Goal: Information Seeking & Learning: Learn about a topic

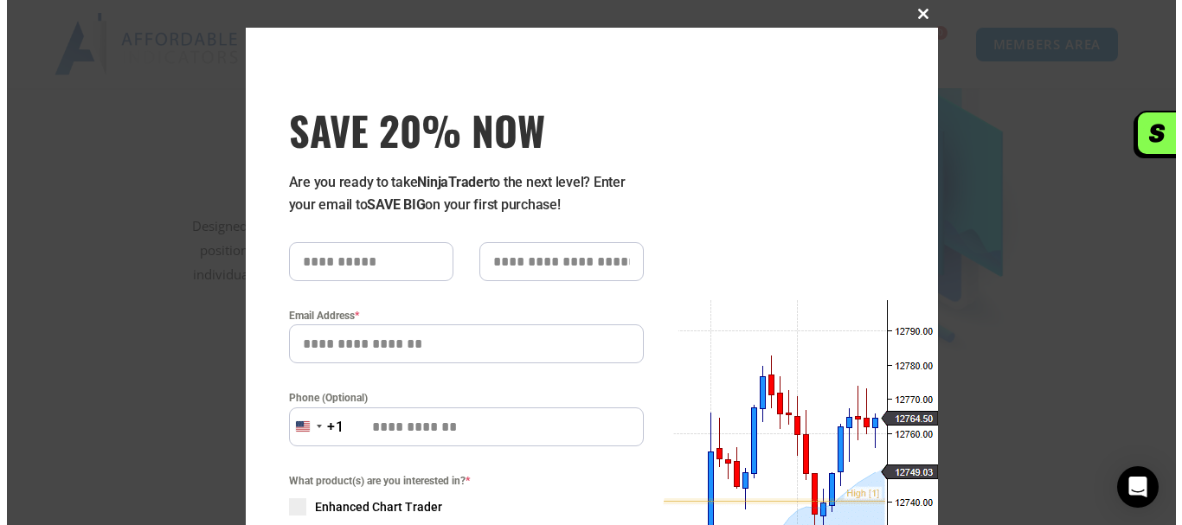
scroll to position [262, 0]
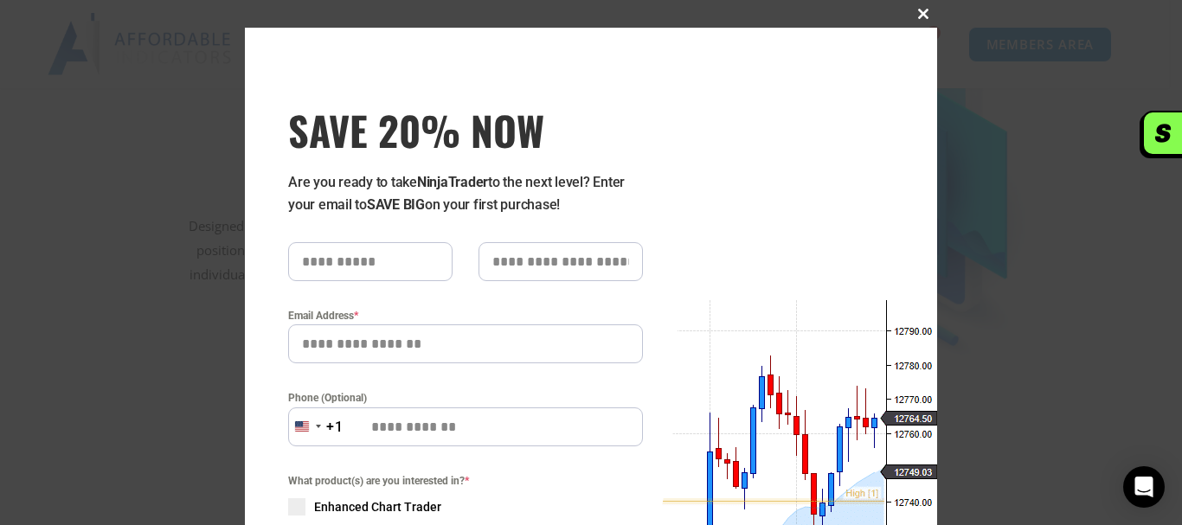
click at [919, 12] on span at bounding box center [923, 14] width 28 height 10
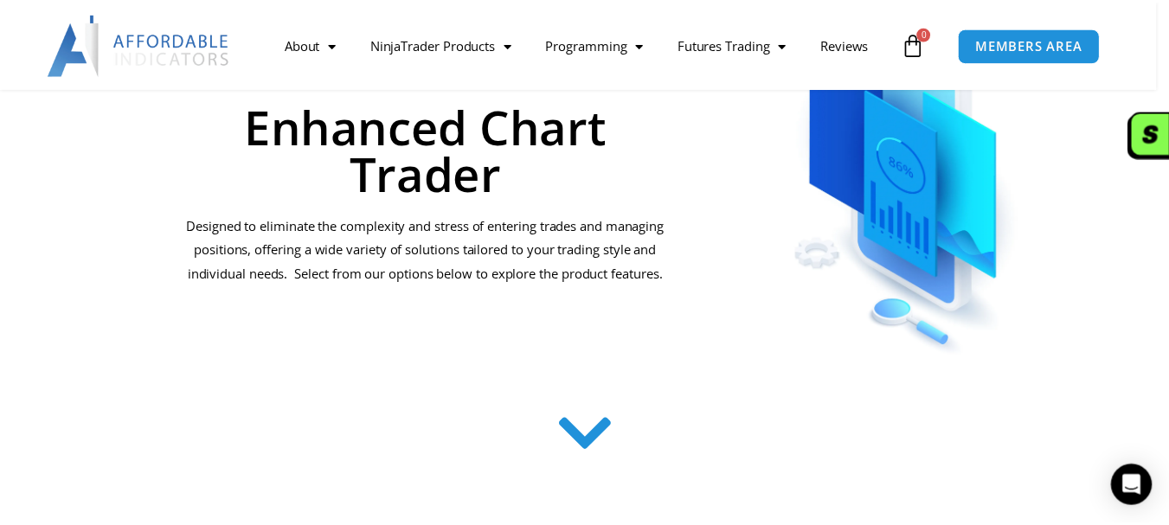
scroll to position [260, 0]
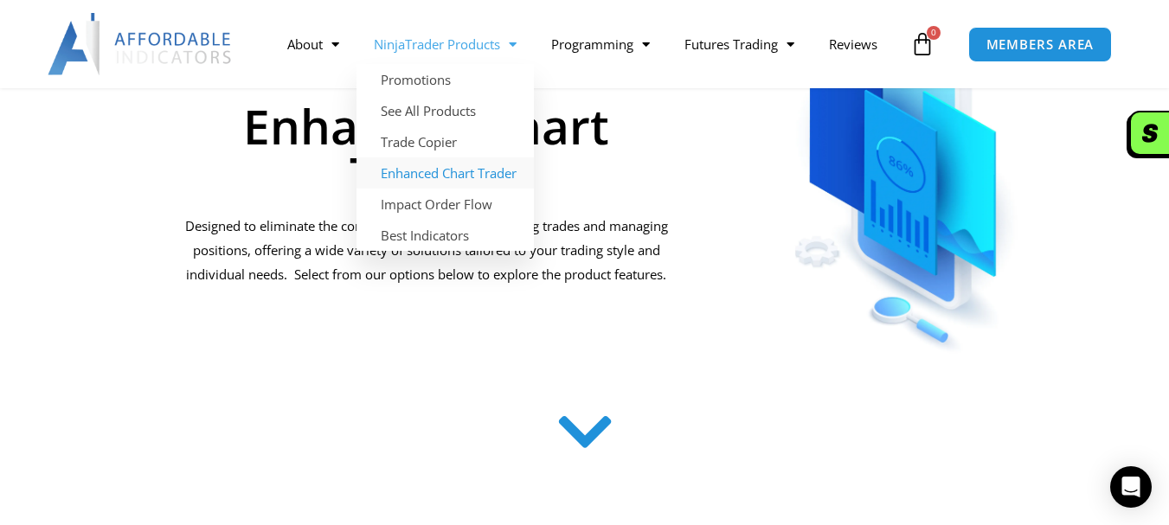
click at [472, 183] on link "Enhanced Chart Trader" at bounding box center [444, 172] width 177 height 31
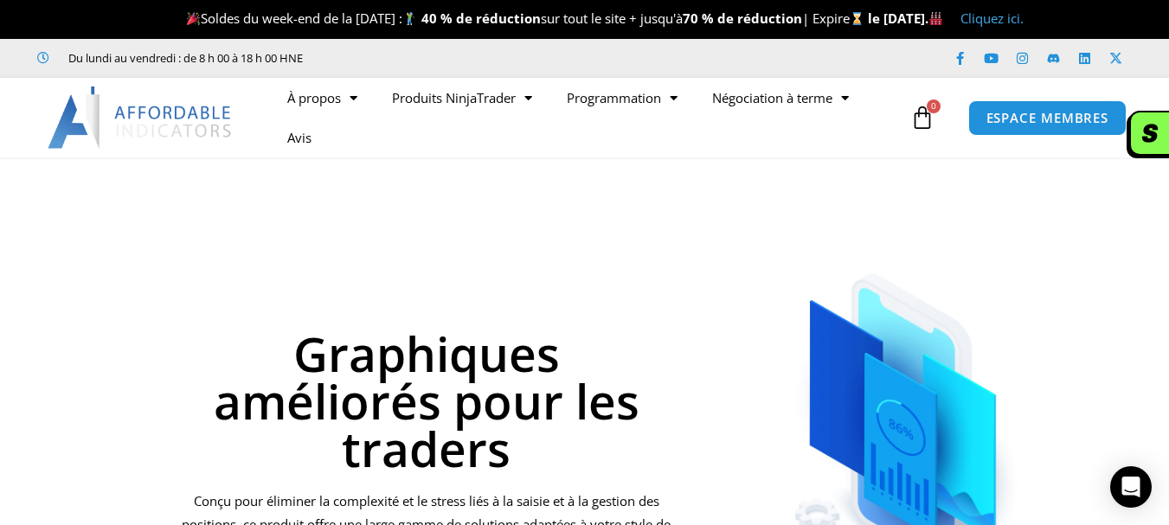
click at [1100, 230] on div at bounding box center [904, 419] width 421 height 403
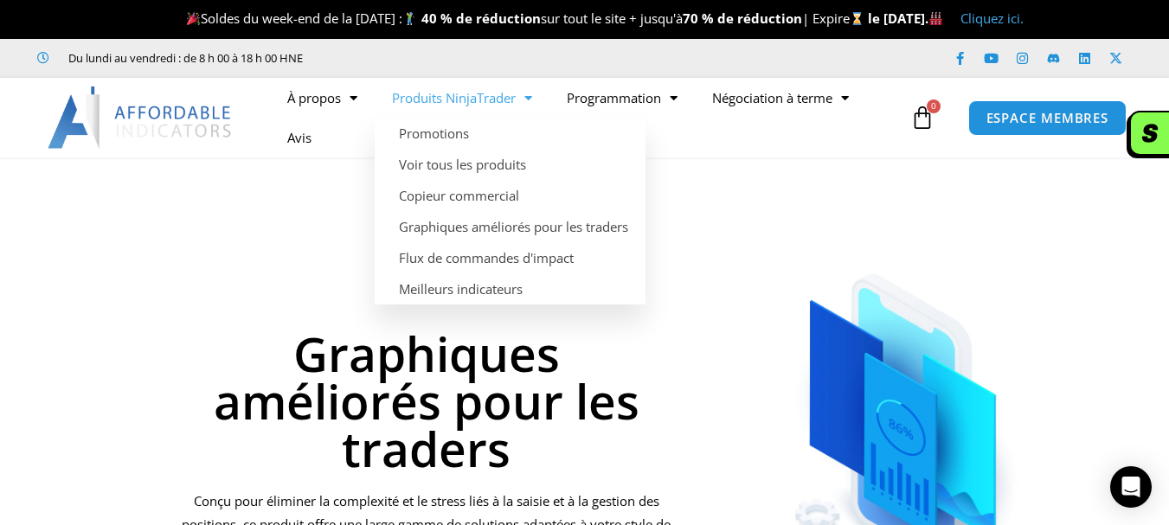
click at [507, 93] on font "Produits NinjaTrader" at bounding box center [454, 97] width 124 height 17
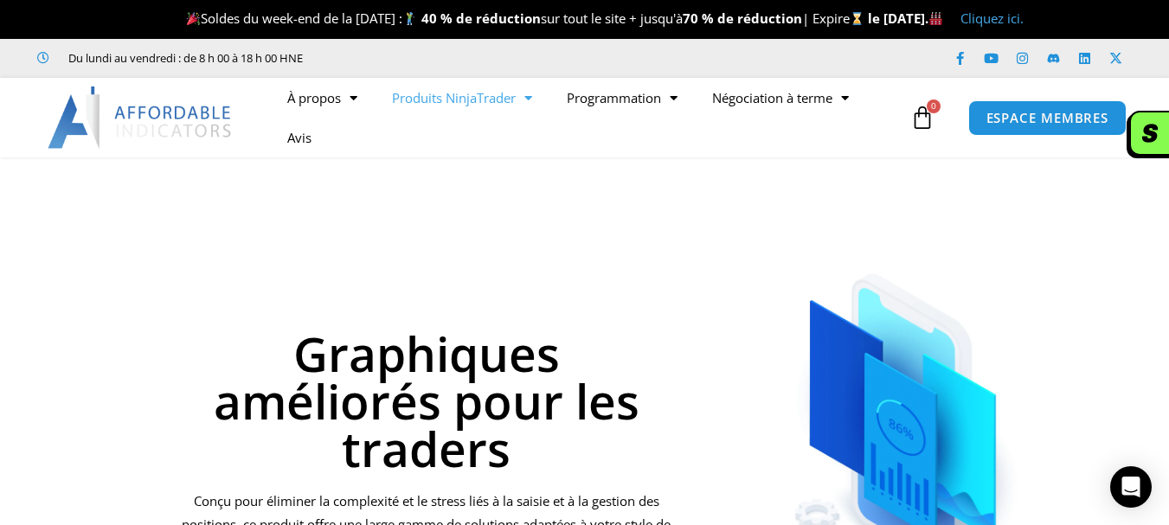
click at [507, 93] on font "Produits NinjaTrader" at bounding box center [454, 97] width 124 height 17
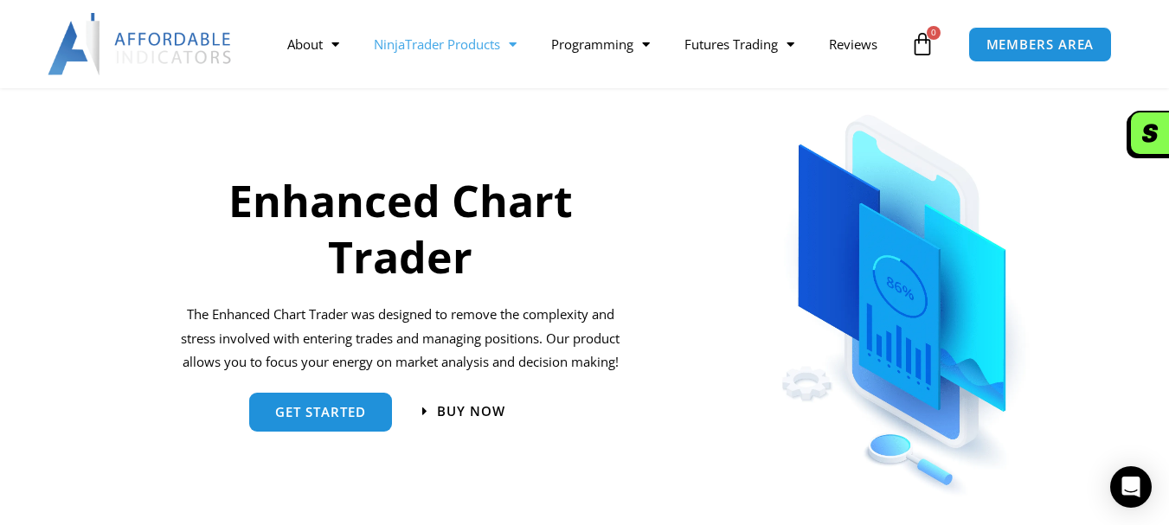
scroll to position [600, 0]
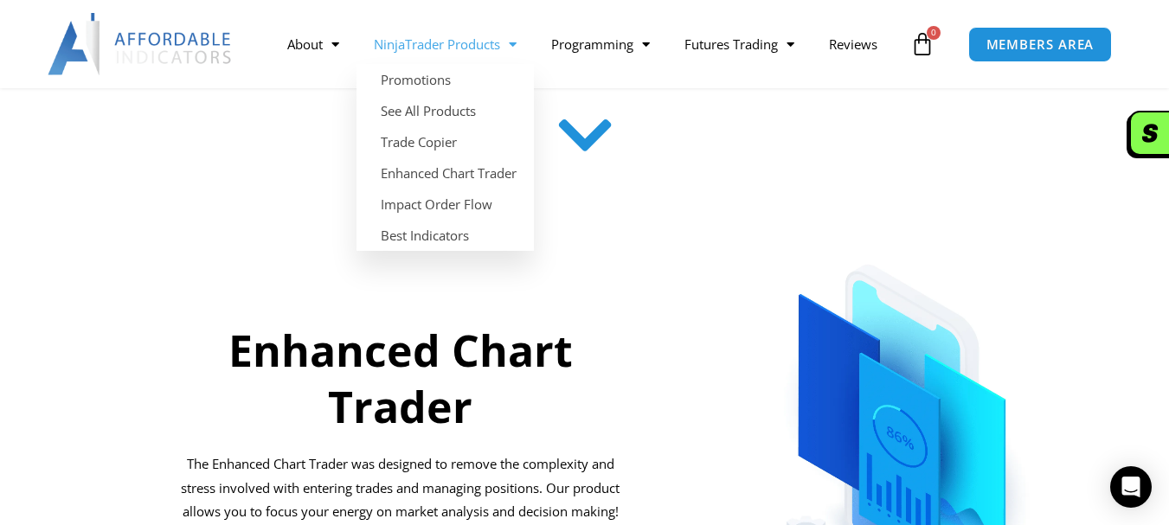
click at [515, 42] on span "Menu" at bounding box center [508, 44] width 16 height 30
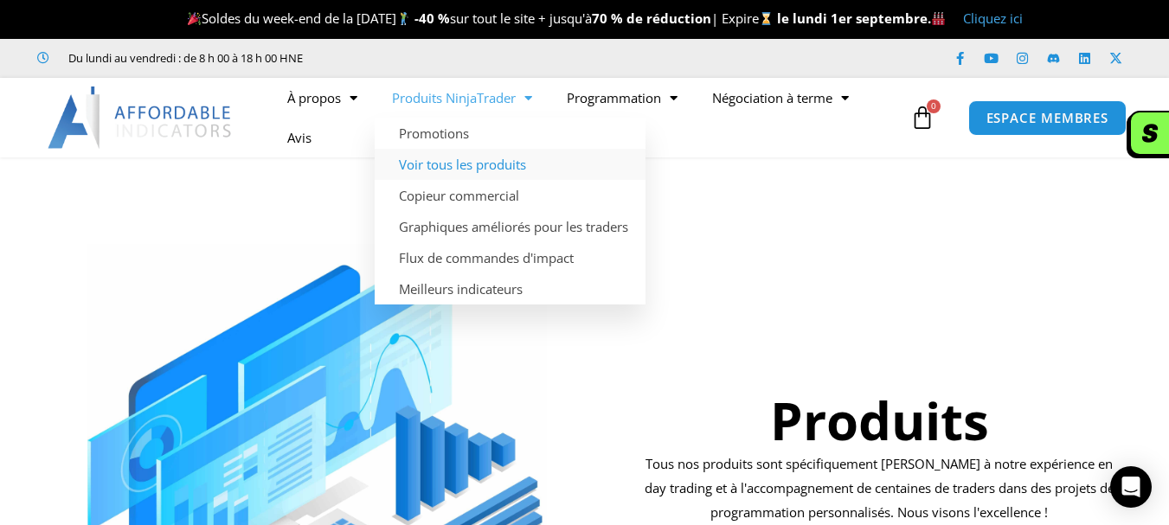
click at [516, 167] on font "Voir tous les produits" at bounding box center [462, 164] width 127 height 17
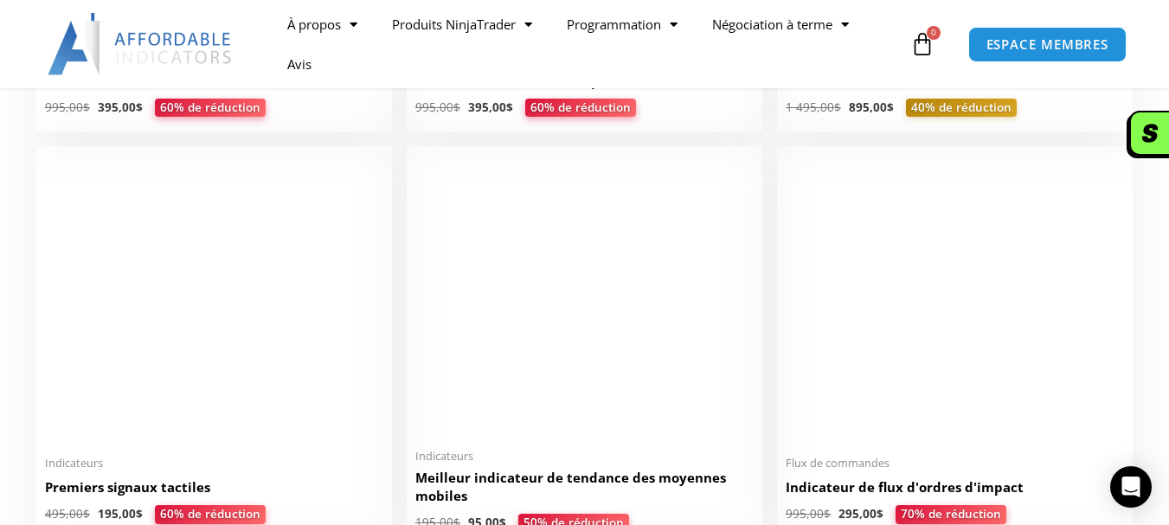
scroll to position [2336, 0]
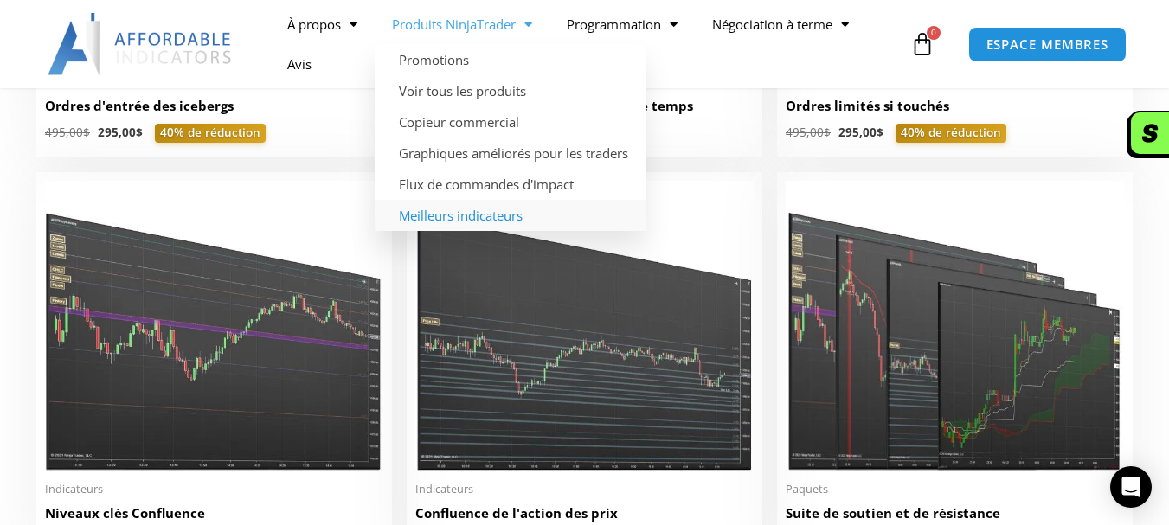
click at [470, 222] on font "Meilleurs indicateurs" at bounding box center [461, 215] width 124 height 17
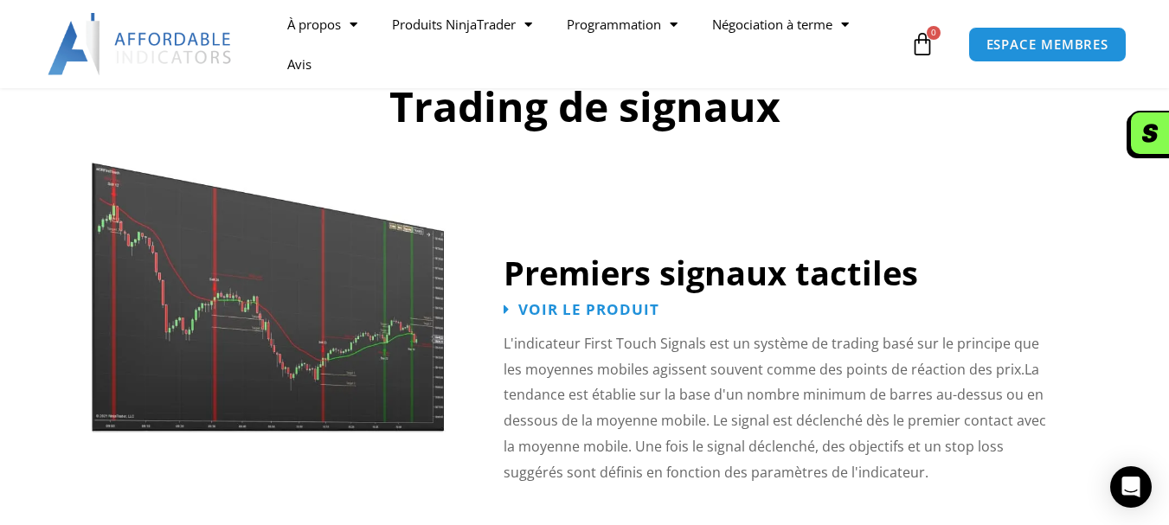
scroll to position [2790, 0]
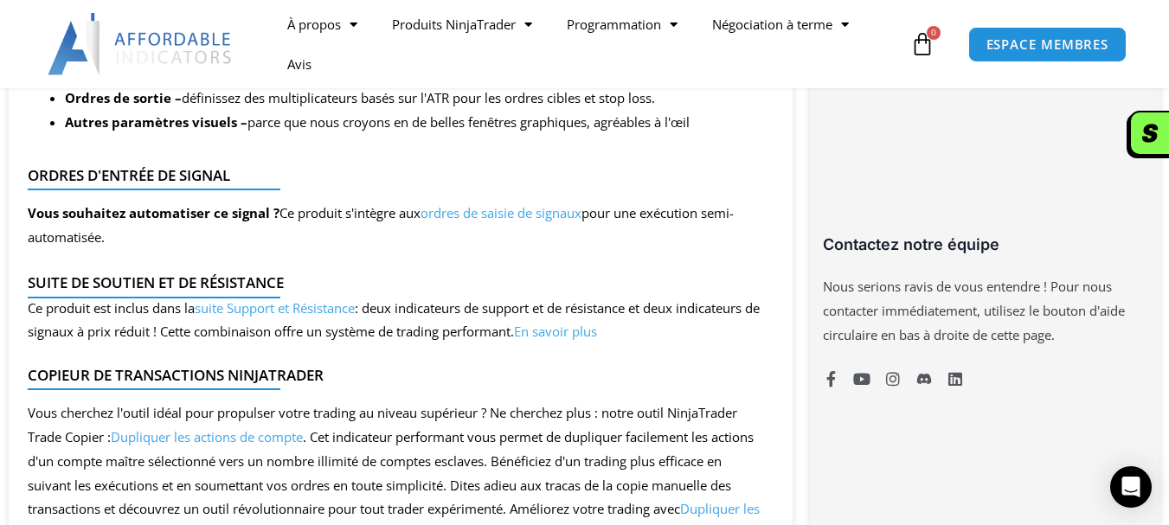
scroll to position [1211, 0]
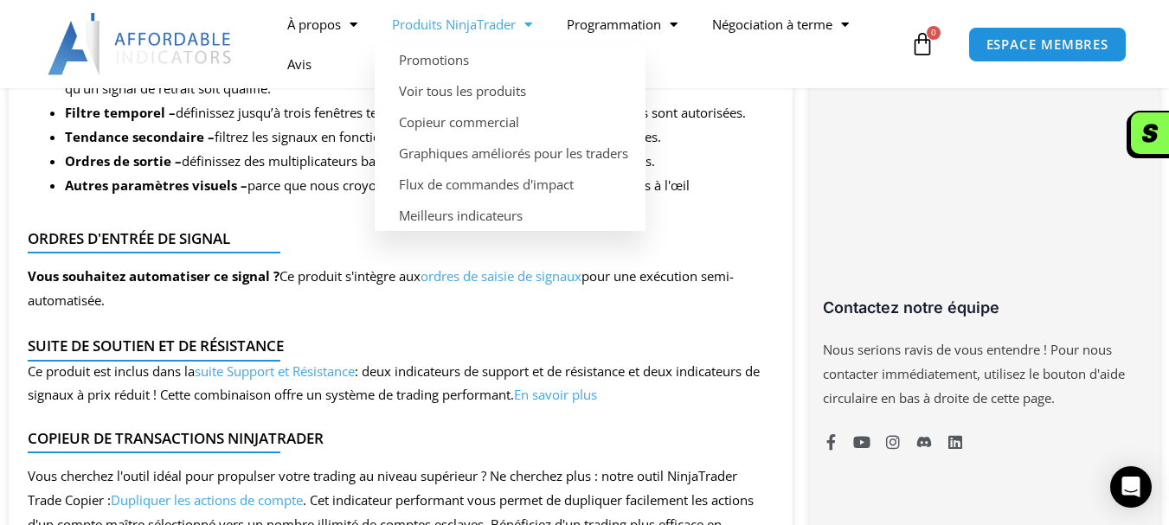
click at [523, 25] on span "Menu" at bounding box center [524, 25] width 16 height 30
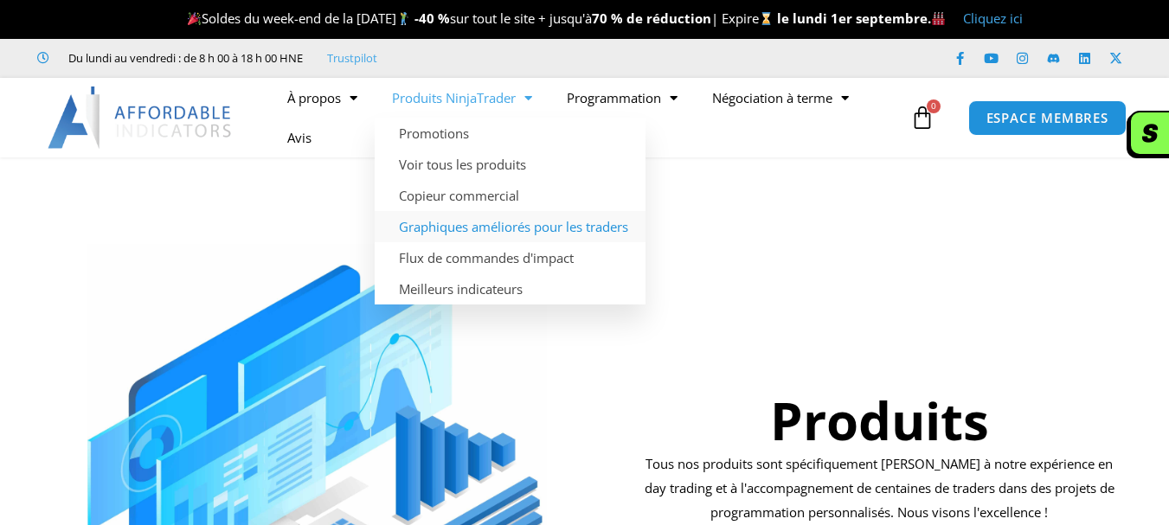
click at [508, 232] on font "Graphiques améliorés pour les traders" at bounding box center [513, 226] width 229 height 17
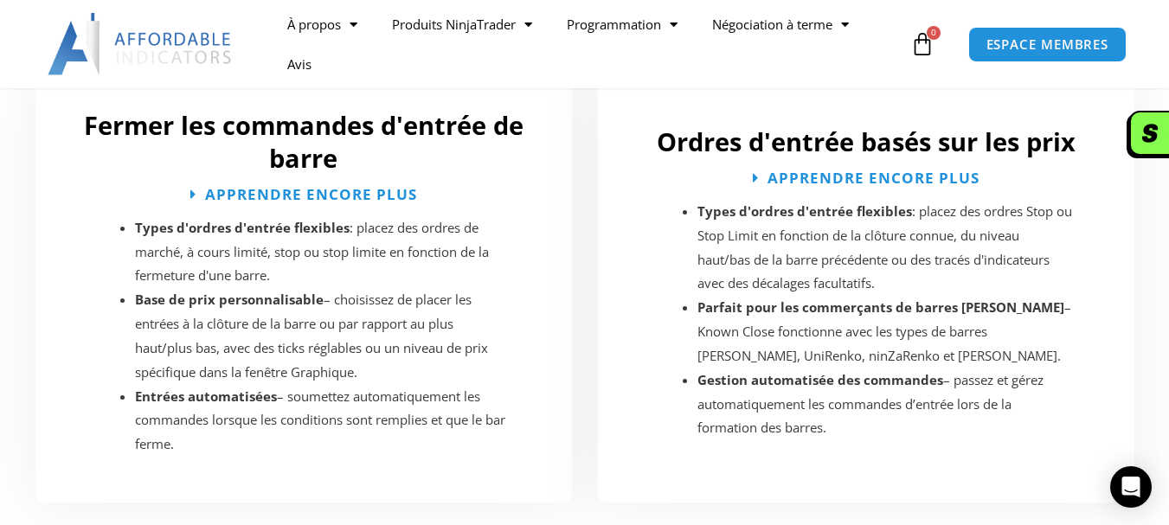
scroll to position [3039, 0]
